Goal: Information Seeking & Learning: Learn about a topic

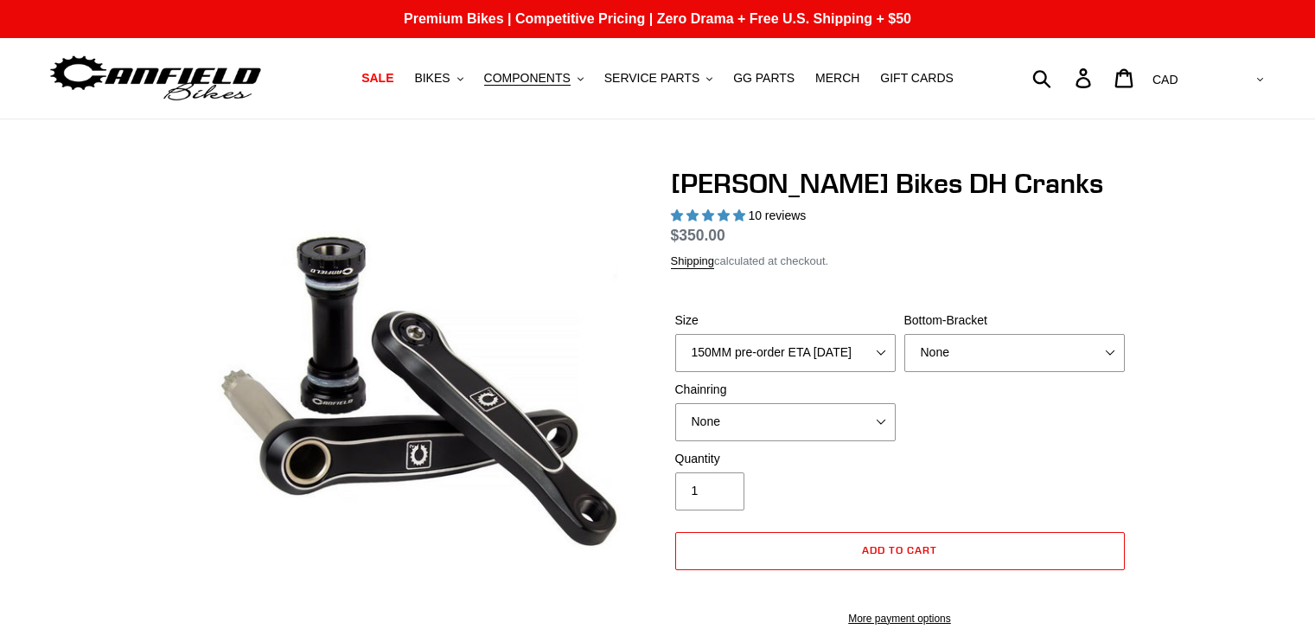
select select "highest-rating"
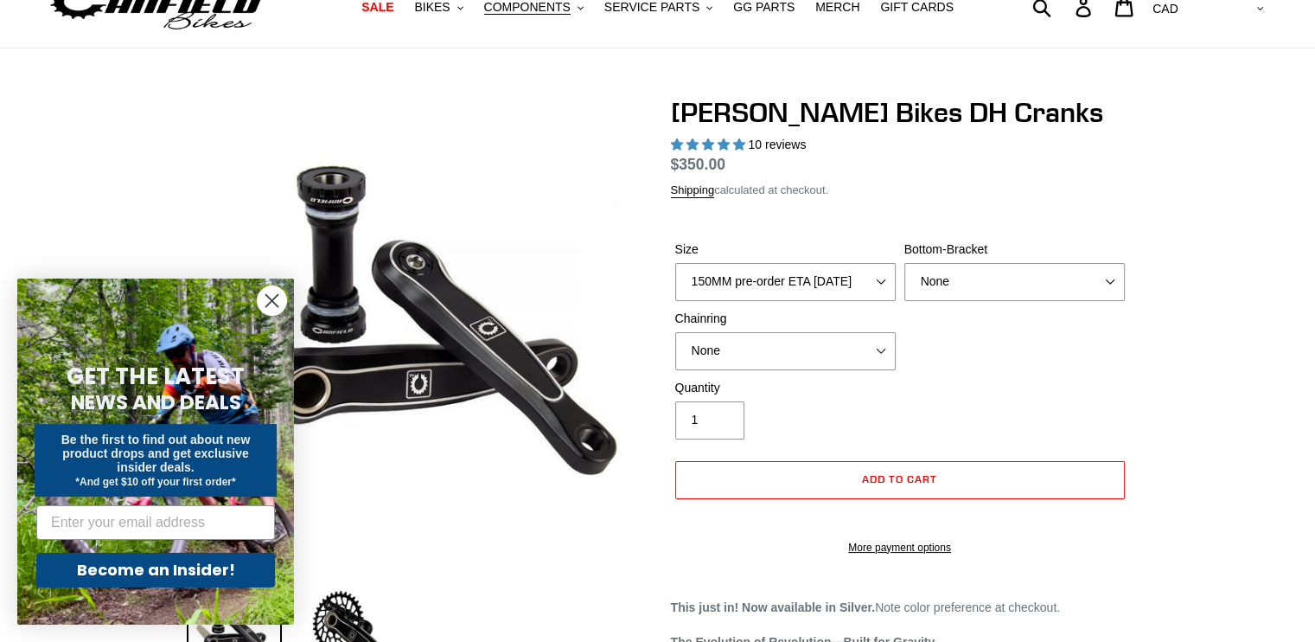
scroll to position [76, 0]
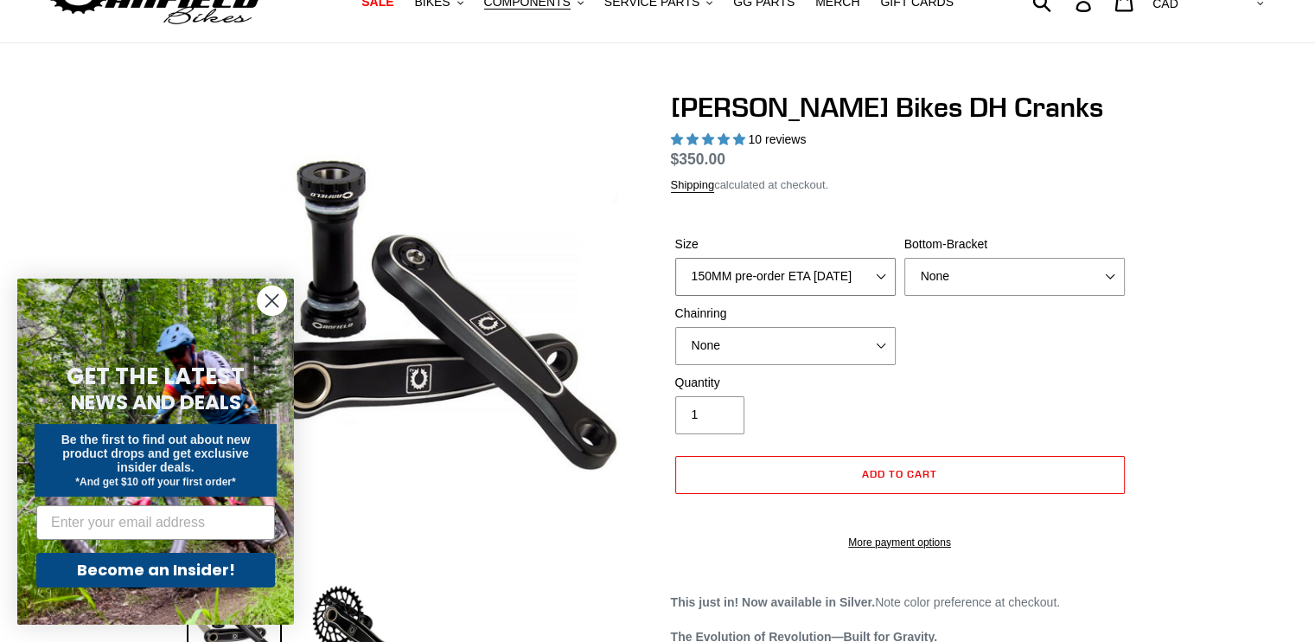
click at [861, 271] on select "150MM pre-order ETA 9/30/25 155MM pre-order ETA 9/30/25 160MM 165MM" at bounding box center [785, 277] width 221 height 38
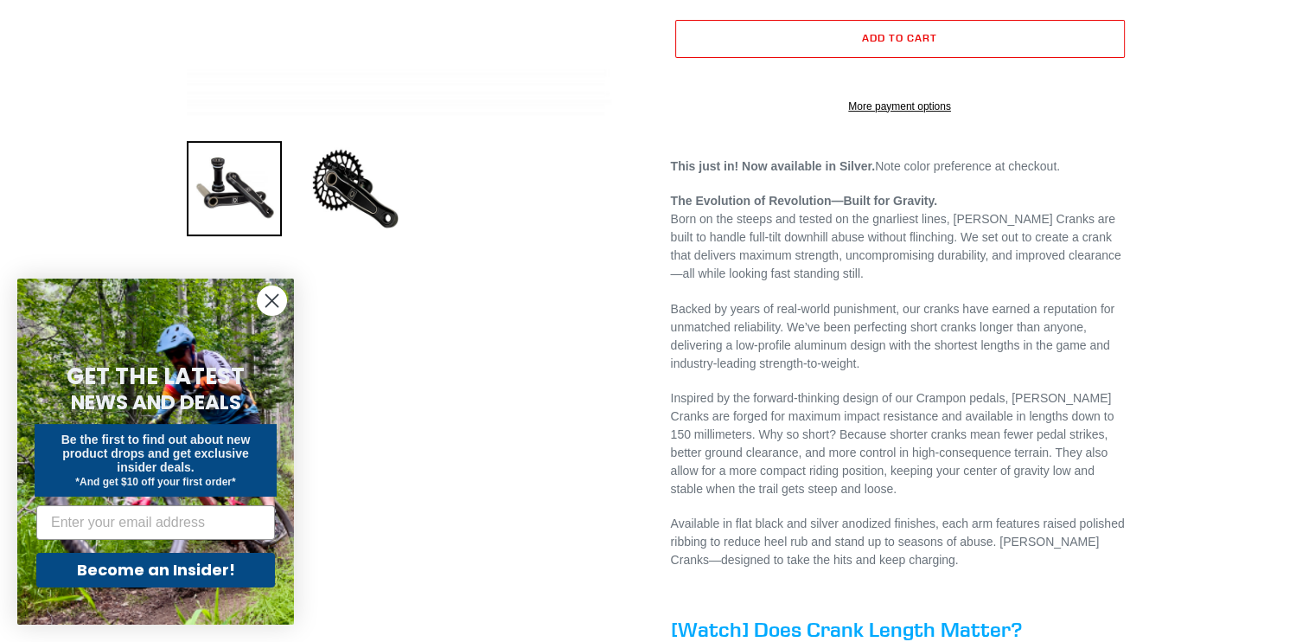
scroll to position [578, 0]
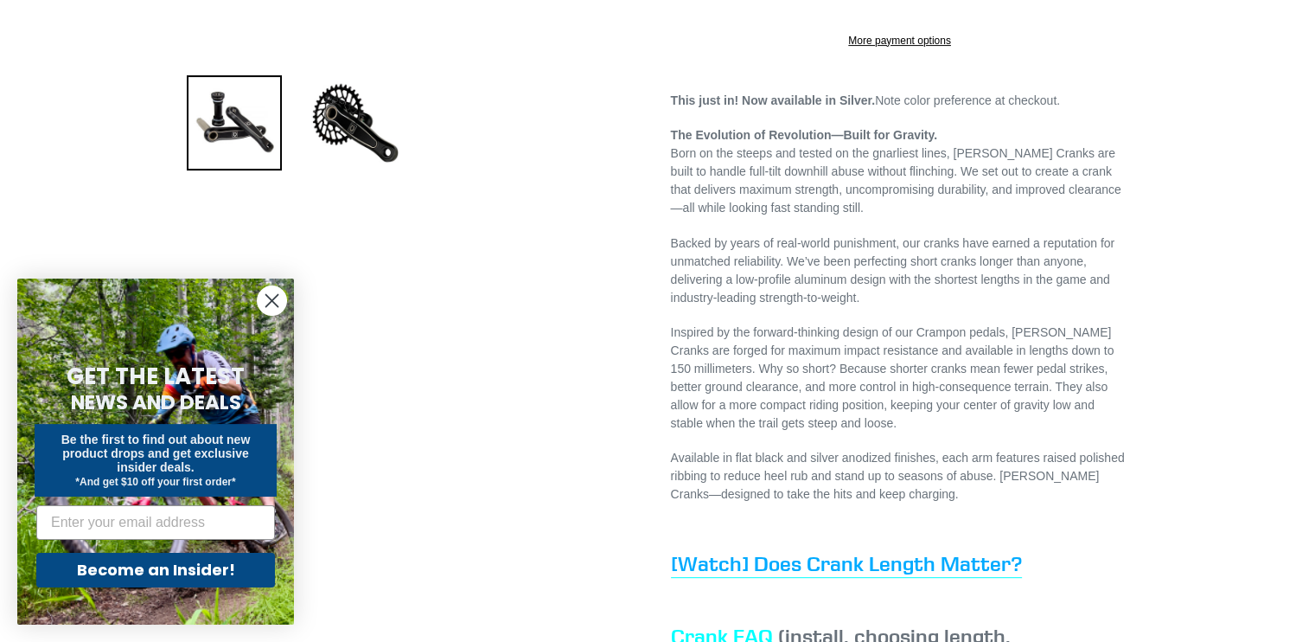
click at [273, 308] on circle "Close dialog" at bounding box center [272, 300] width 29 height 29
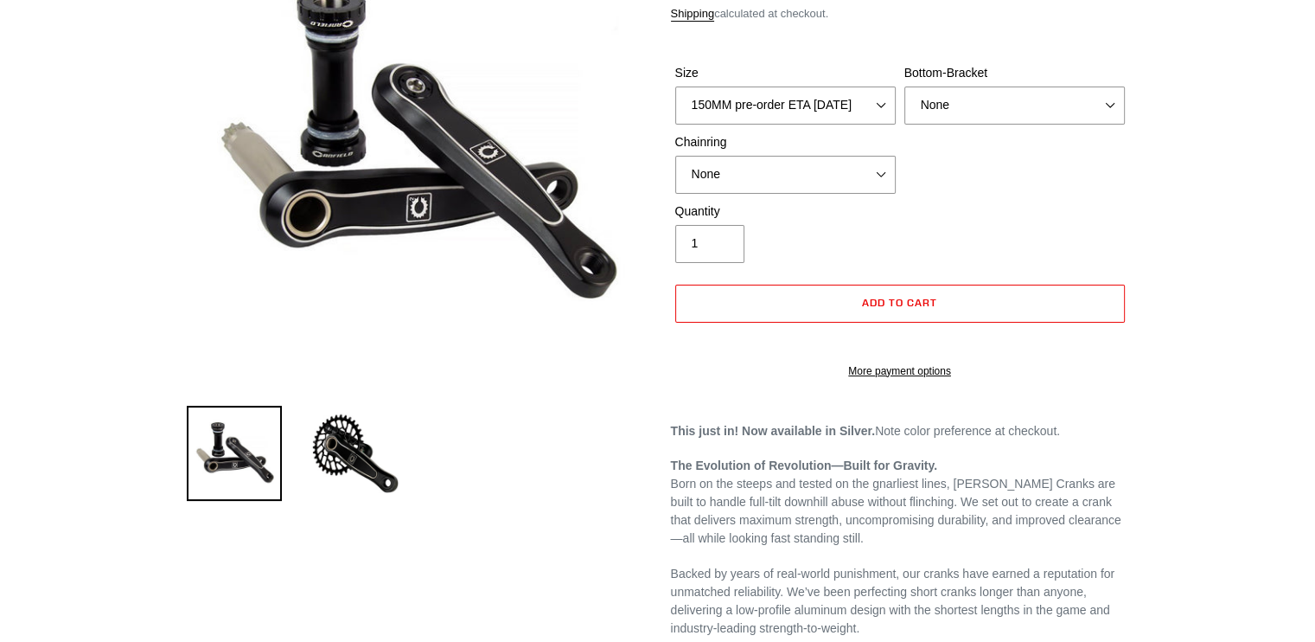
scroll to position [0, 0]
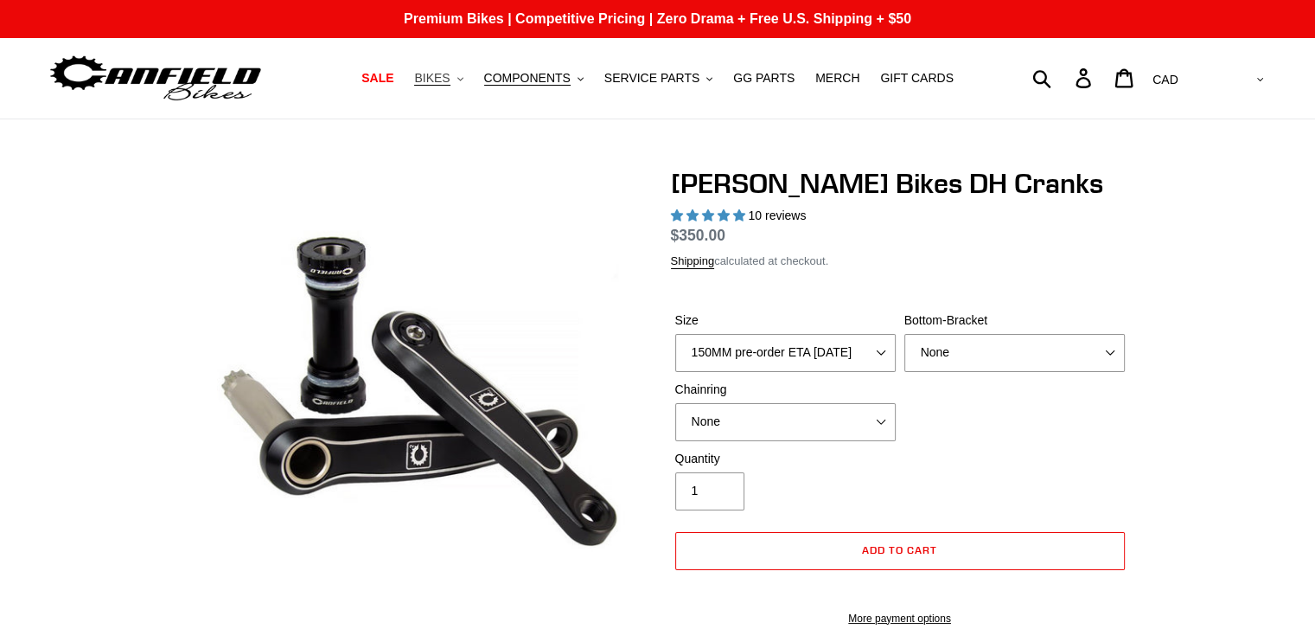
click at [450, 72] on span "BIKES" at bounding box center [431, 78] width 35 height 15
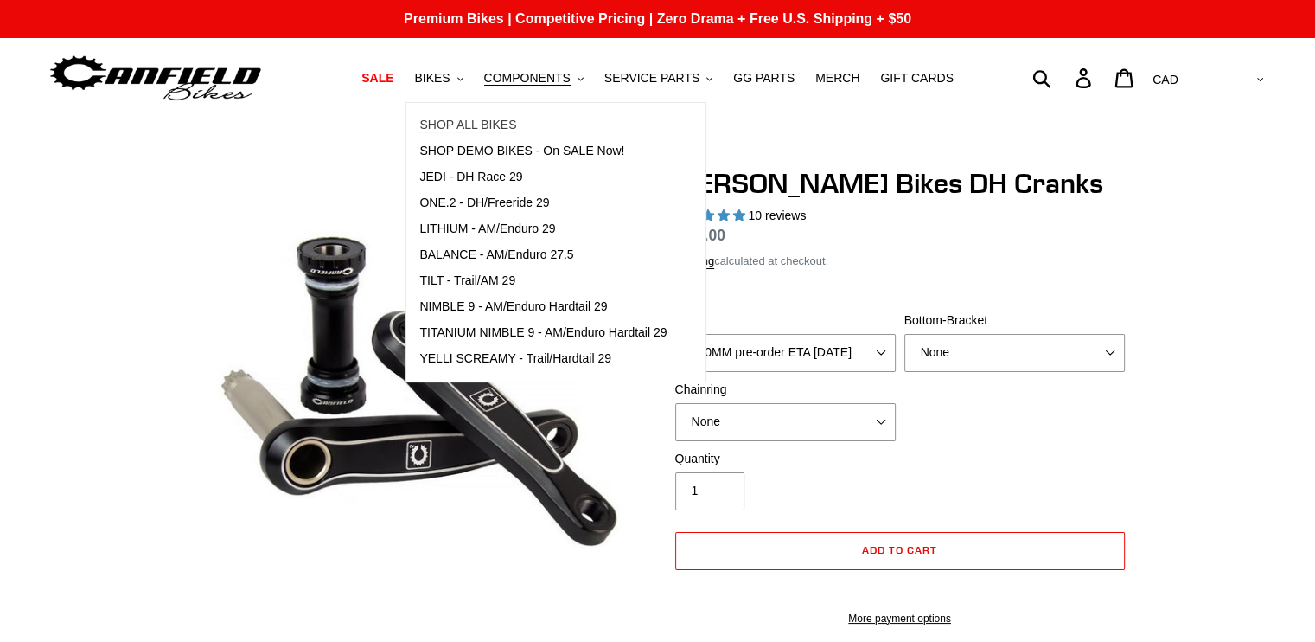
click at [491, 115] on link "SHOP ALL BIKES" at bounding box center [542, 125] width 273 height 26
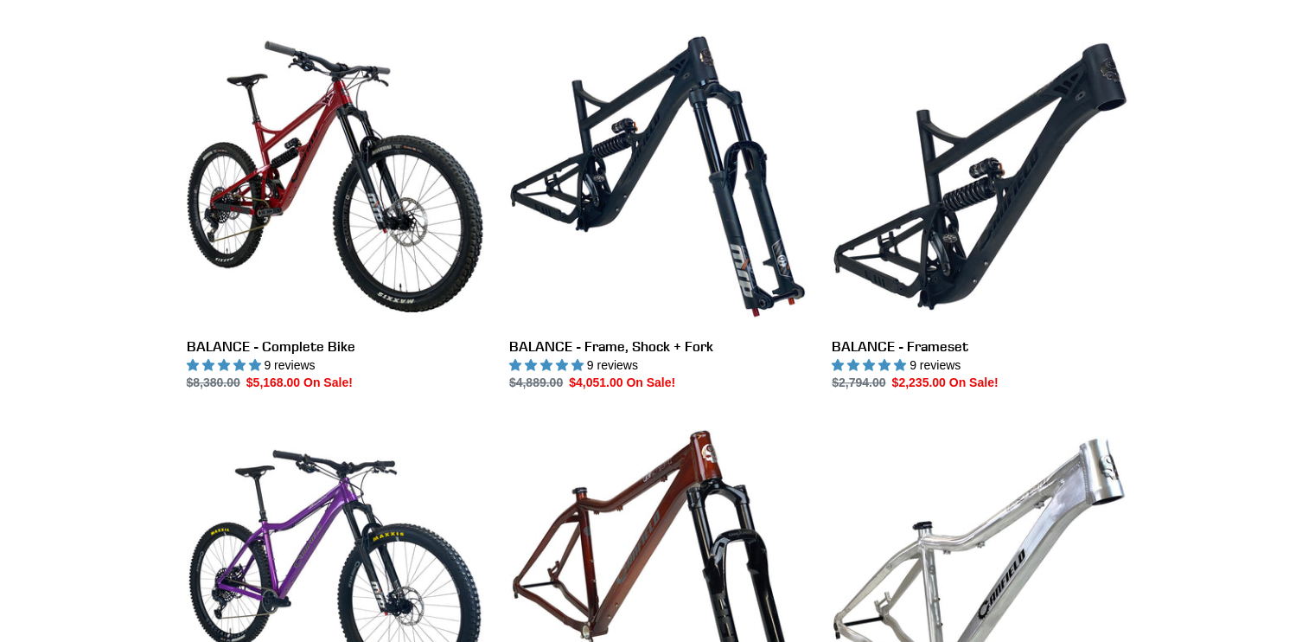
scroll to position [1269, 0]
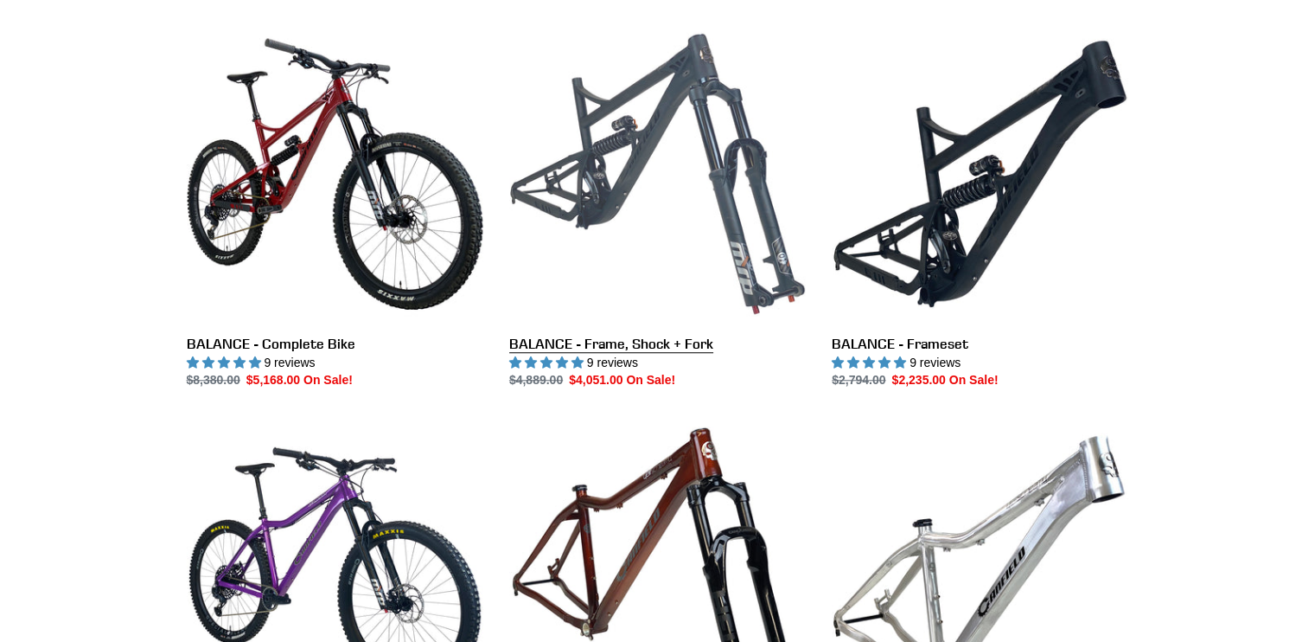
click at [603, 195] on link "BALANCE - Frame, Shock + Fork" at bounding box center [657, 207] width 297 height 364
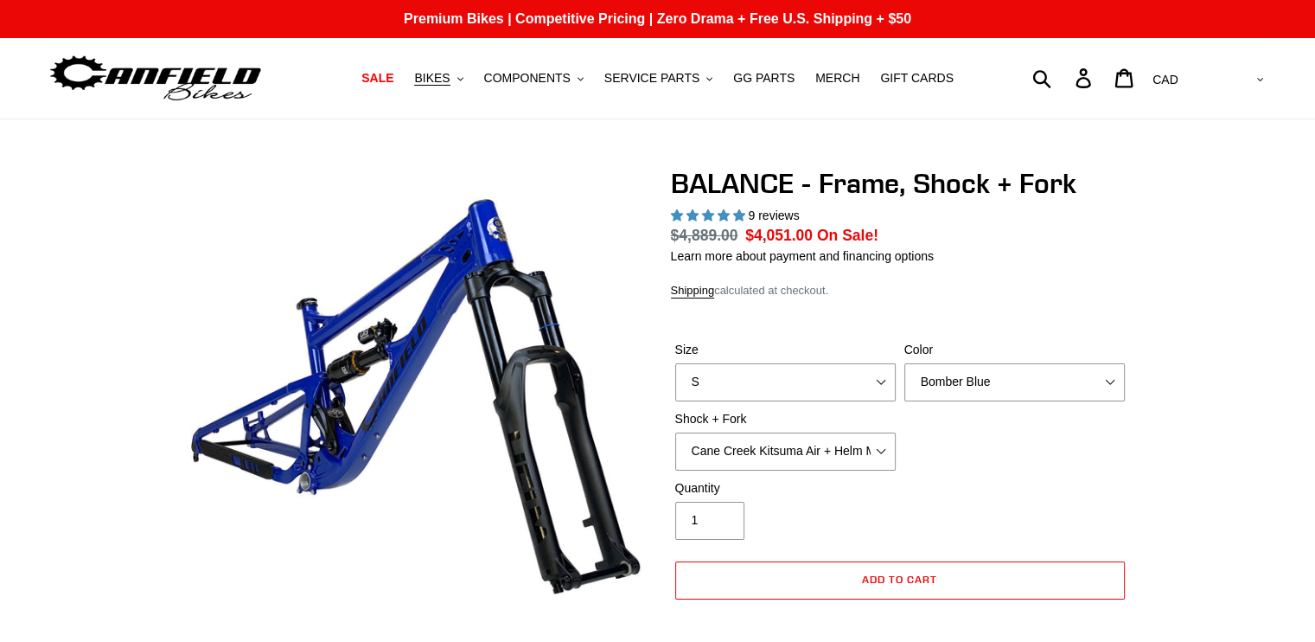
select select "highest-rating"
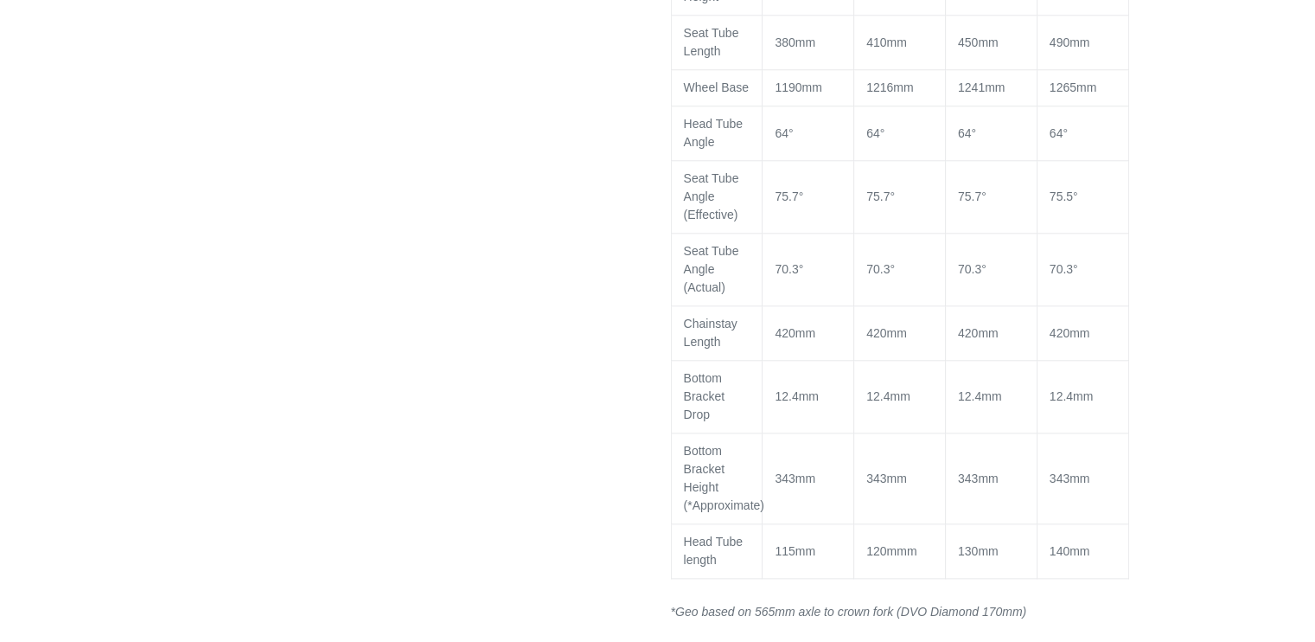
scroll to position [1805, 0]
